Goal: Transaction & Acquisition: Download file/media

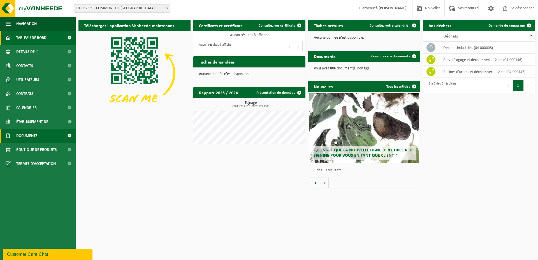
click at [27, 136] on span "Documents" at bounding box center [26, 136] width 21 height 14
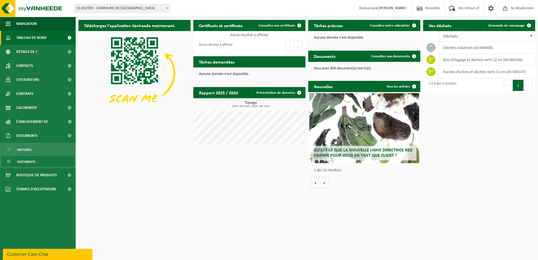
click at [27, 160] on span "Documents" at bounding box center [26, 162] width 18 height 11
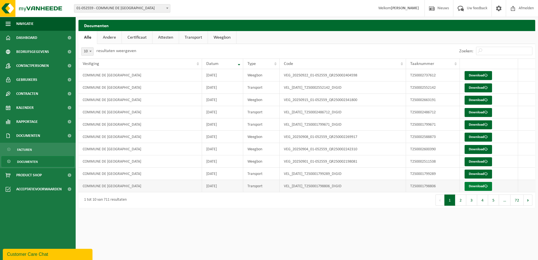
click at [472, 186] on link "Download" at bounding box center [478, 186] width 27 height 9
click at [185, 39] on link "Transport" at bounding box center [193, 37] width 29 height 13
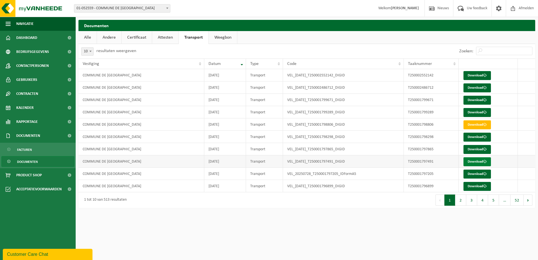
click at [470, 161] on link "Download" at bounding box center [476, 161] width 27 height 9
click at [135, 39] on link "Certificaat" at bounding box center [137, 37] width 30 height 13
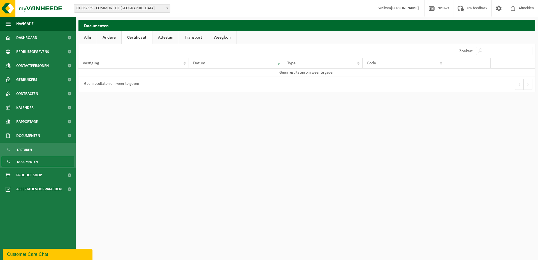
click at [159, 39] on link "Attesten" at bounding box center [165, 37] width 26 height 13
click at [106, 38] on link "Andere" at bounding box center [109, 37] width 24 height 13
click at [85, 38] on link "Alle" at bounding box center [87, 37] width 18 height 13
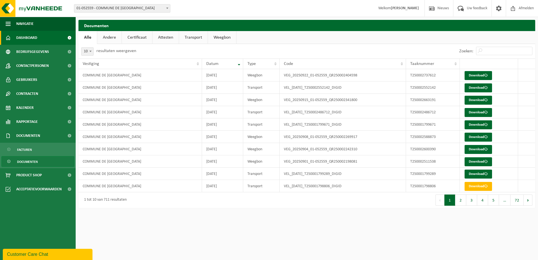
click at [22, 38] on span "Dashboard" at bounding box center [26, 38] width 21 height 14
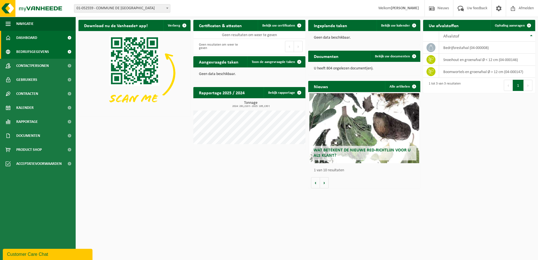
click at [33, 52] on span "Bedrijfsgegevens" at bounding box center [32, 52] width 33 height 14
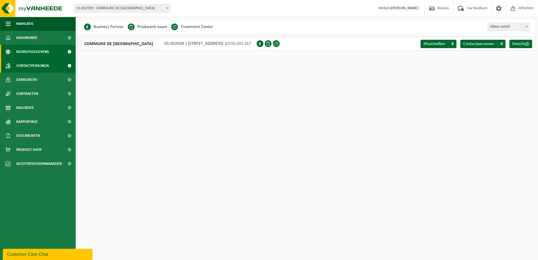
click at [32, 65] on span "Contactpersonen" at bounding box center [32, 66] width 32 height 14
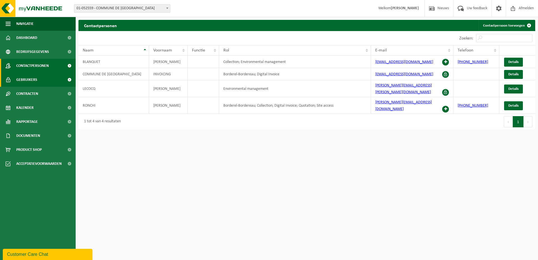
click at [26, 81] on span "Gebruikers" at bounding box center [26, 80] width 21 height 14
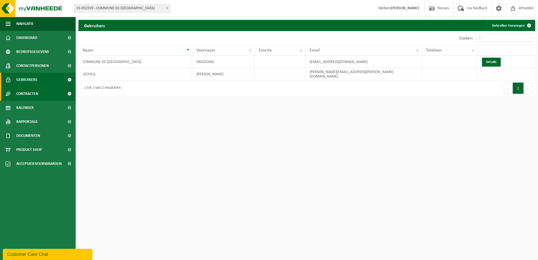
click at [22, 97] on span "Contracten" at bounding box center [27, 94] width 22 height 14
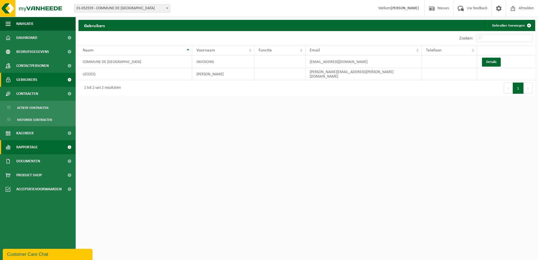
click at [27, 147] on span "Rapportage" at bounding box center [27, 147] width 22 height 14
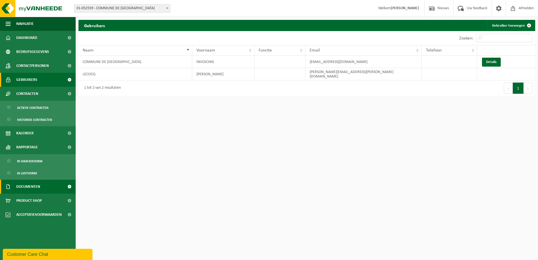
click at [20, 188] on span "Documenten" at bounding box center [28, 187] width 24 height 14
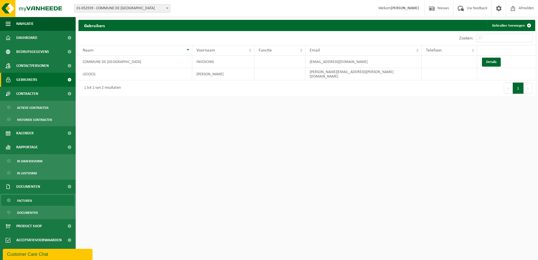
click at [19, 199] on span "Facturen" at bounding box center [24, 201] width 15 height 11
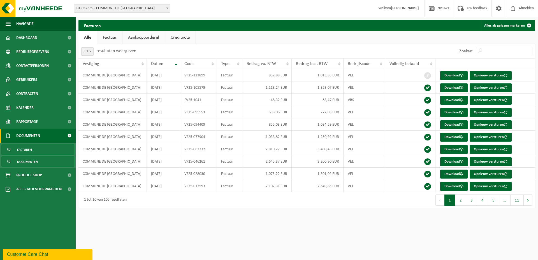
click at [26, 161] on span "Documenten" at bounding box center [27, 162] width 21 height 11
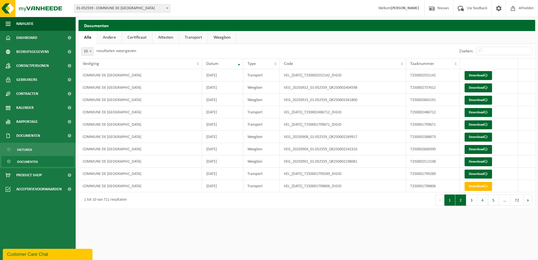
click at [464, 204] on button "2" at bounding box center [460, 200] width 11 height 11
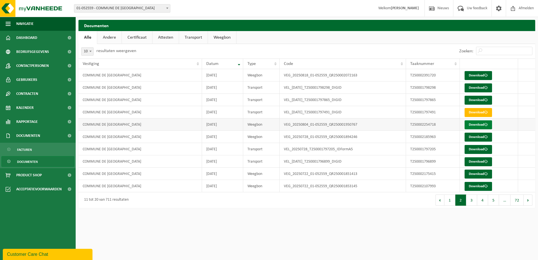
click at [472, 125] on link "Download" at bounding box center [478, 124] width 27 height 9
click at [468, 74] on link "Download" at bounding box center [478, 75] width 27 height 9
click at [450, 200] on button "1" at bounding box center [449, 200] width 11 height 11
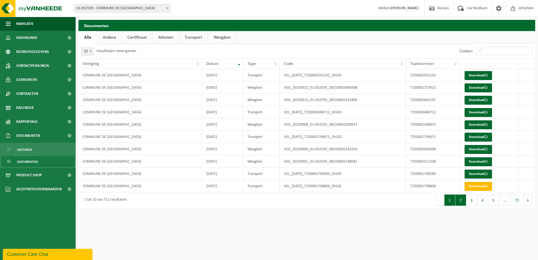
click at [460, 199] on button "2" at bounding box center [460, 200] width 11 height 11
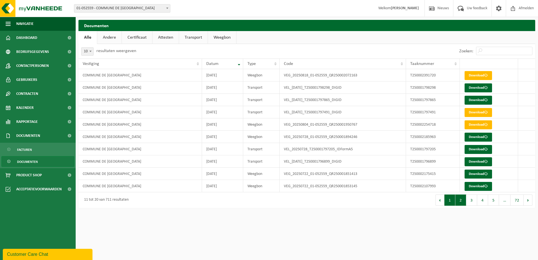
click at [450, 201] on button "1" at bounding box center [449, 200] width 11 height 11
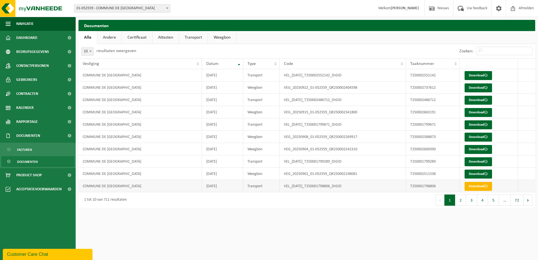
click at [477, 187] on link "Download" at bounding box center [478, 186] width 27 height 9
click at [459, 201] on button "2" at bounding box center [460, 200] width 11 height 11
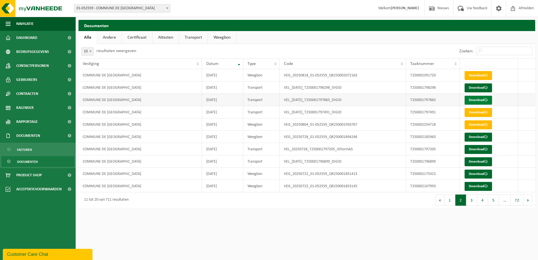
click at [471, 100] on link "Download" at bounding box center [478, 100] width 27 height 9
